Goal: Task Accomplishment & Management: Manage account settings

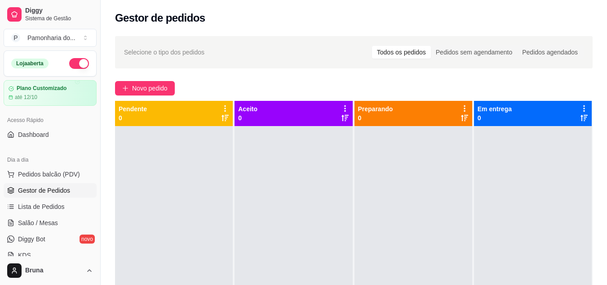
scroll to position [179, 0]
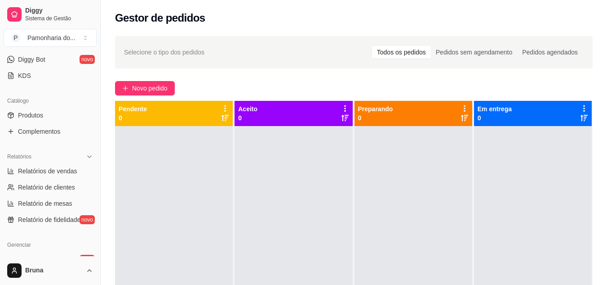
click at [93, 52] on div "Dia a dia Pedidos balcão (PDV) Gestor de Pedidos Lista de Pedidos Salão / Mesas…" at bounding box center [50, 27] width 100 height 117
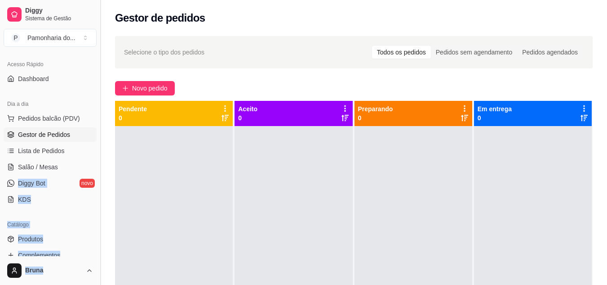
drag, startPoint x: 93, startPoint y: 52, endPoint x: 99, endPoint y: 53, distance: 6.0
click at [99, 53] on div "Diggy Sistema de Gestão P Pamonharia do ... Loja aberta Plano Customizado até 1…" at bounding box center [50, 142] width 100 height 285
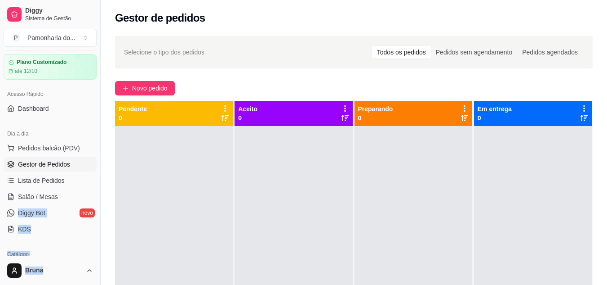
scroll to position [8, 0]
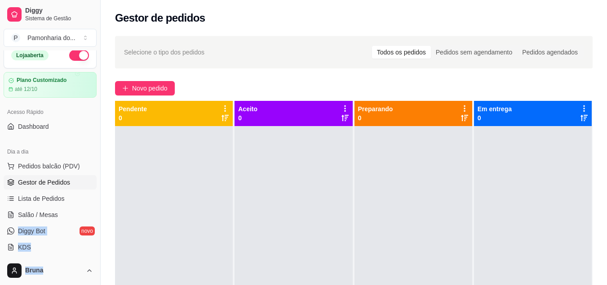
click at [71, 60] on button "button" at bounding box center [79, 55] width 20 height 11
